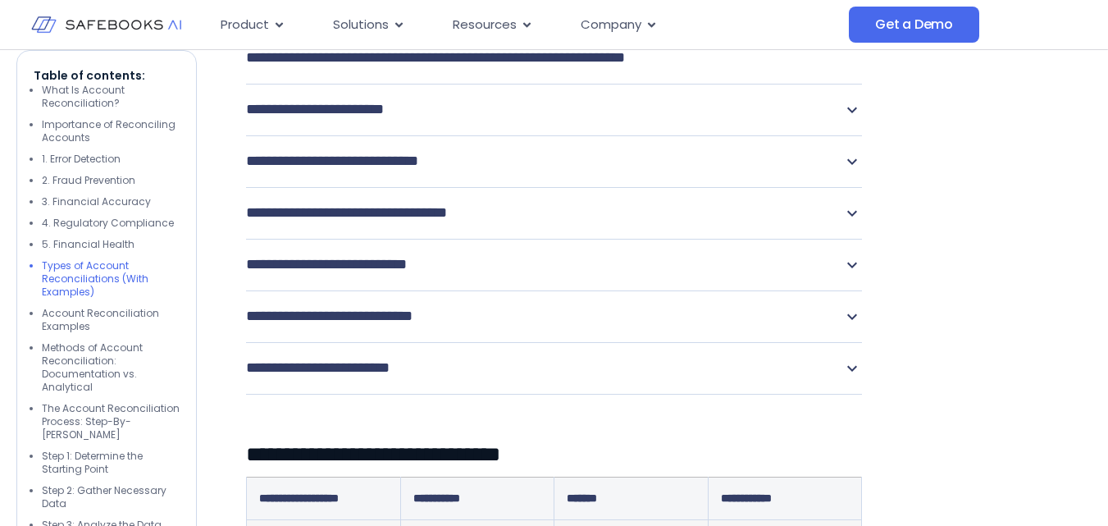
click at [345, 41] on span "**********" at bounding box center [300, 33] width 109 height 15
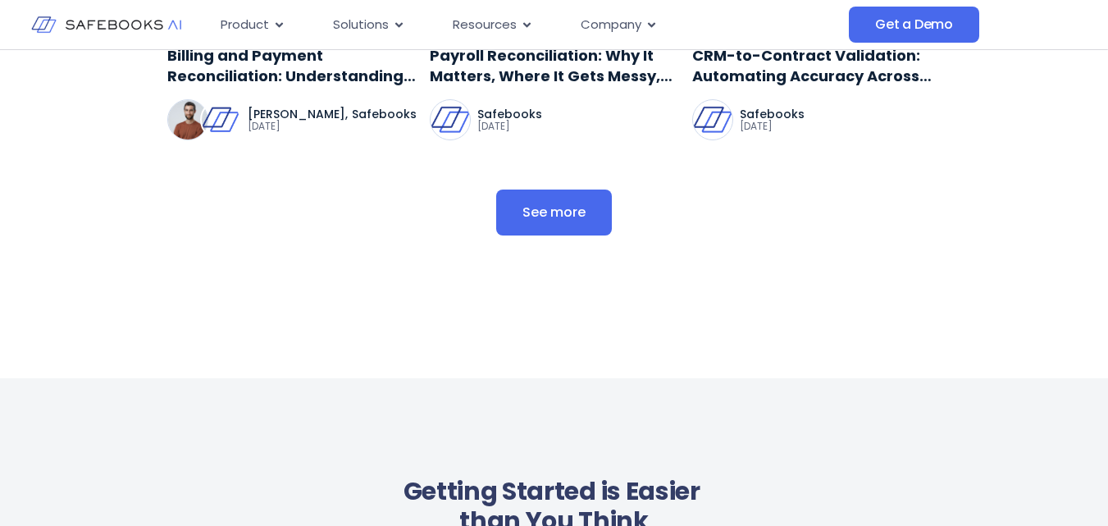
scroll to position [6971, 0]
